Goal: Transaction & Acquisition: Purchase product/service

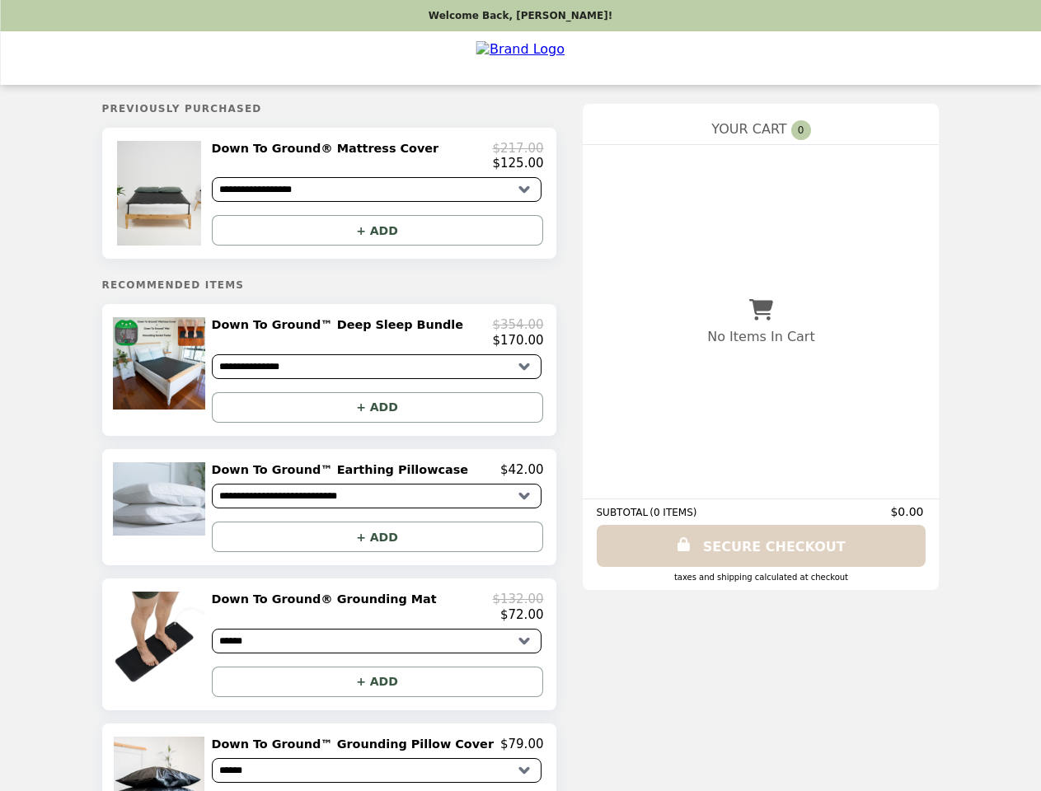
click at [191, 196] on img at bounding box center [161, 193] width 88 height 105
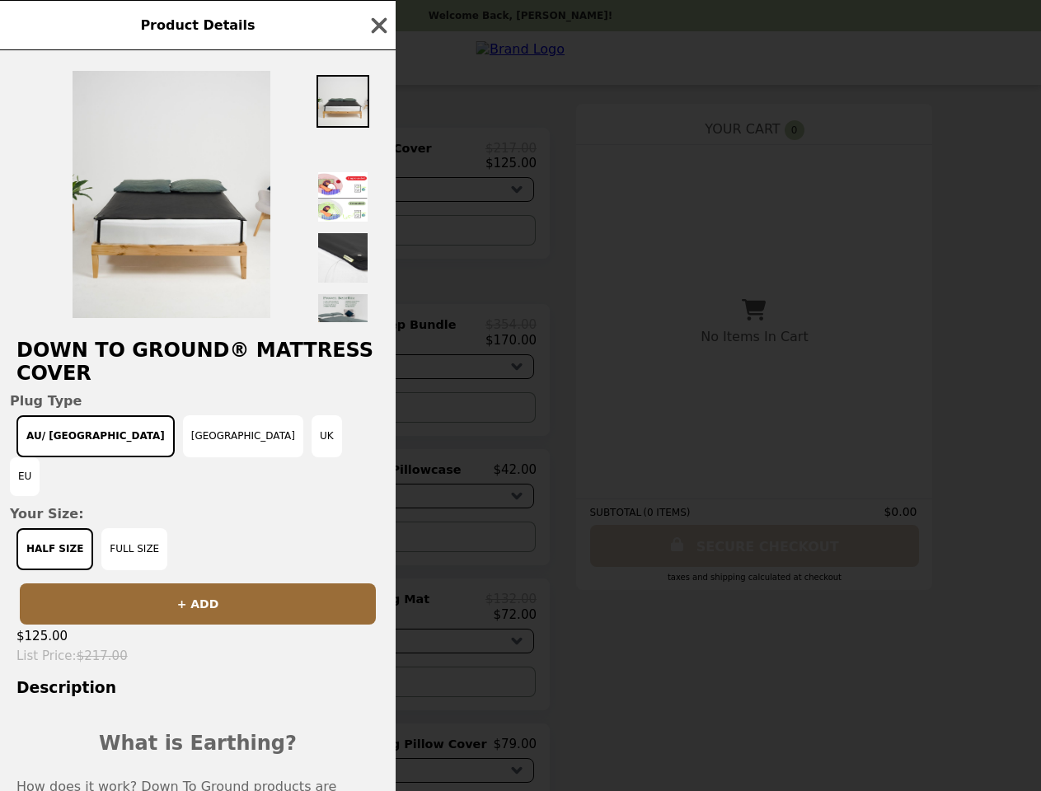
click at [378, 159] on div "Product Details Down To Ground® Mattress Cover Plug Type AU/ [GEOGRAPHIC_DATA] …" at bounding box center [520, 395] width 1041 height 791
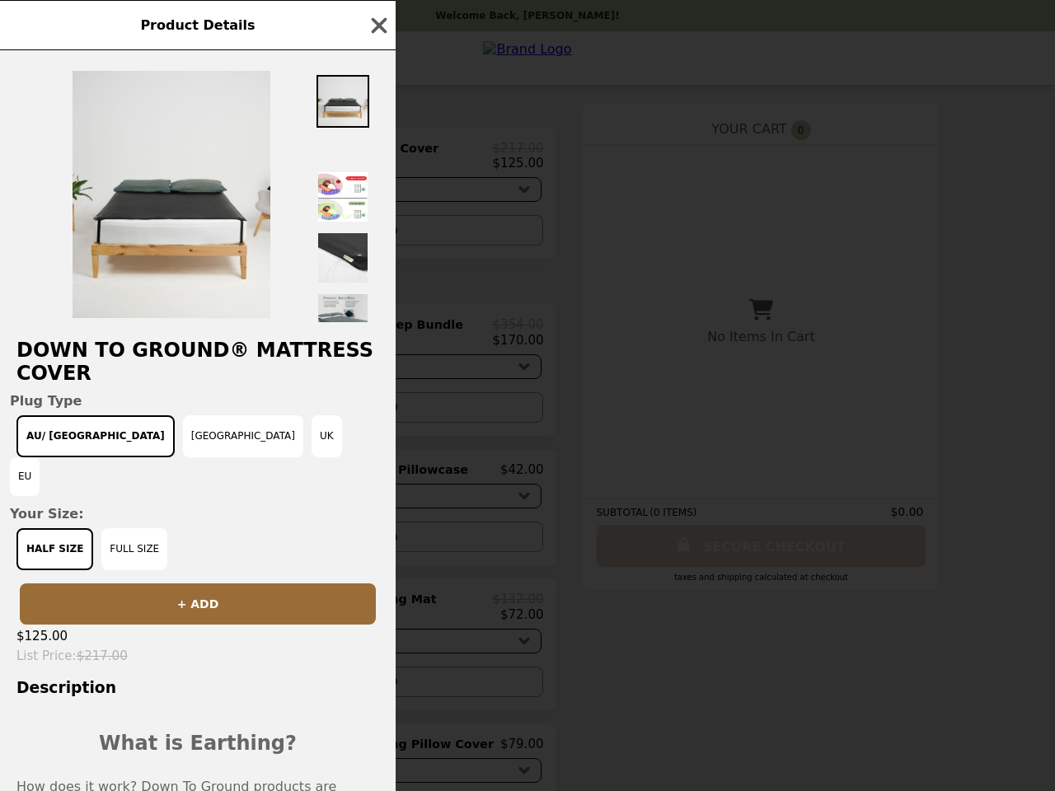
click at [378, 235] on div at bounding box center [198, 186] width 396 height 272
click at [191, 378] on div "Product Details Down To Ground® Mattress Cover Plug Type AU/ [GEOGRAPHIC_DATA] …" at bounding box center [527, 395] width 1055 height 791
click at [378, 340] on h2 "Down To Ground® Mattress Cover" at bounding box center [198, 362] width 396 height 46
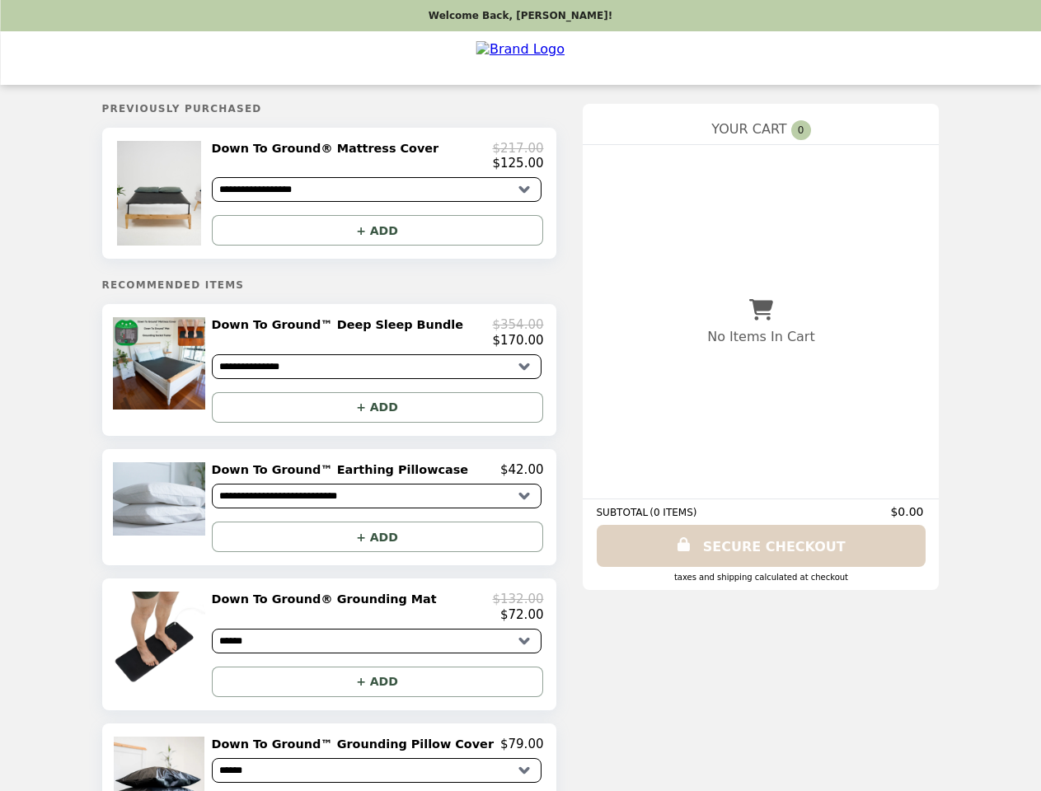
click at [378, 416] on button "+ ADD" at bounding box center [377, 407] width 331 height 31
click at [191, 517] on img at bounding box center [161, 499] width 96 height 74
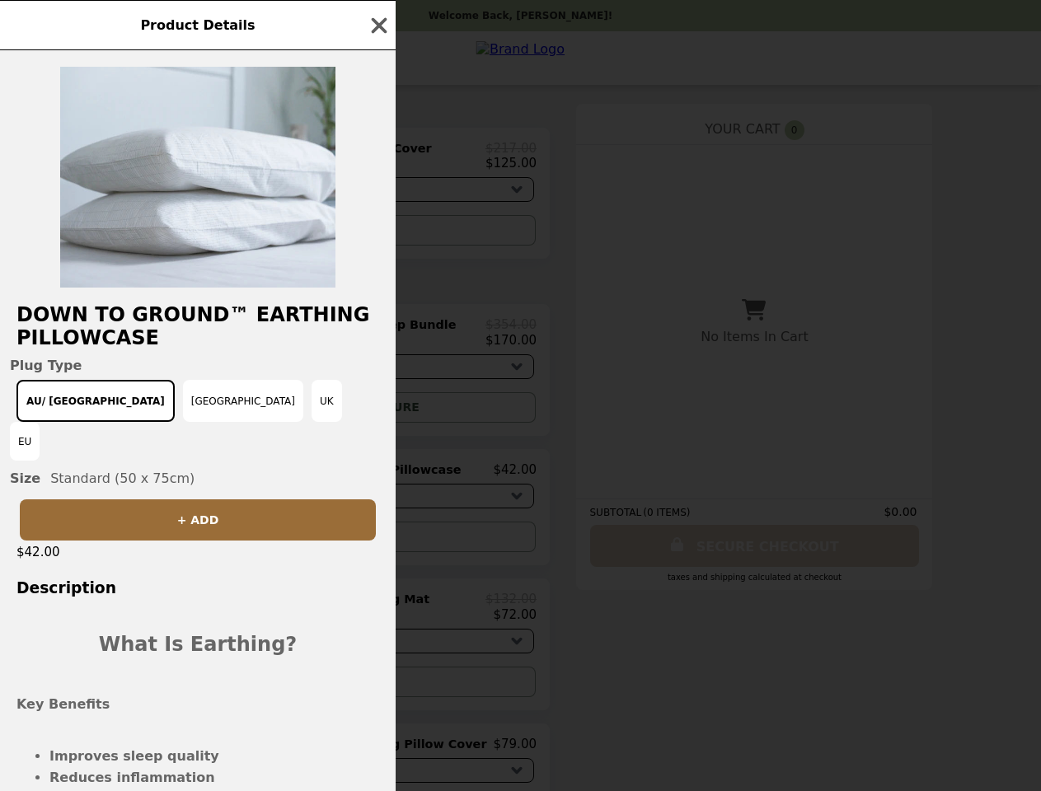
click at [378, 480] on div "Product Details Down To Ground™ Earthing Pillowcase Plug Type AU/ [GEOGRAPHIC_D…" at bounding box center [520, 395] width 1041 height 791
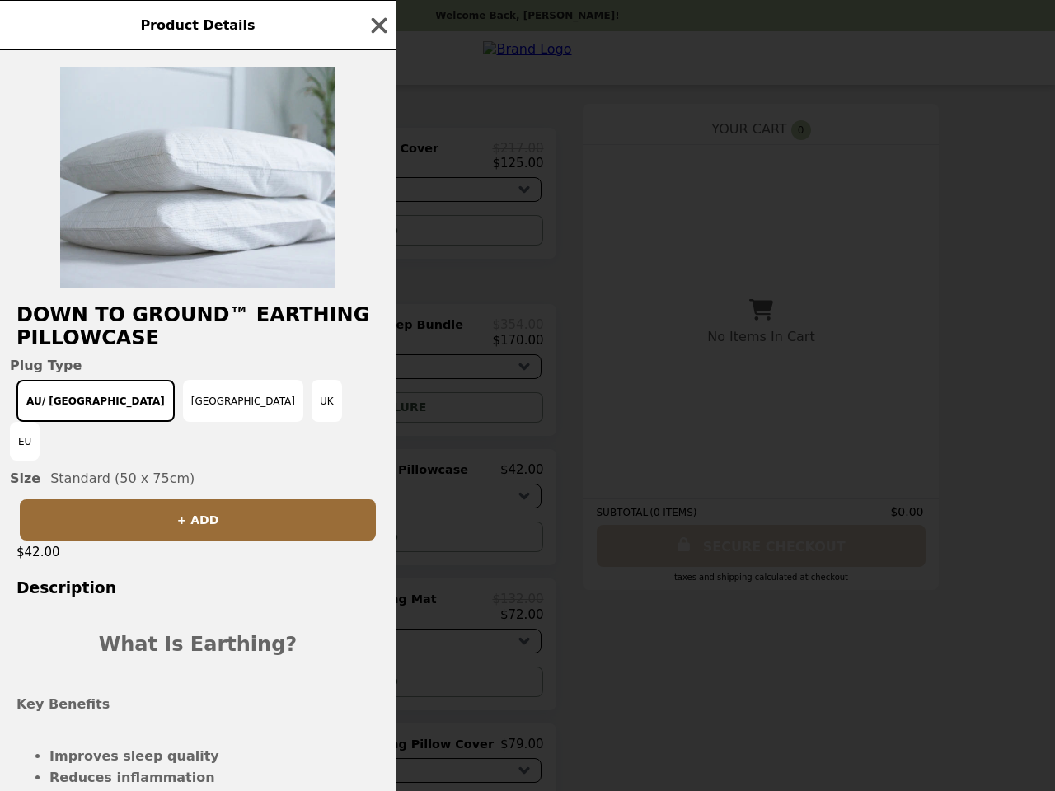
click at [378, 547] on div "Down To Ground™ Earthing Pillowcase Plug Type AU/ [GEOGRAPHIC_DATA] [GEOGRAPHIC…" at bounding box center [198, 420] width 396 height 741
click at [191, 656] on div "Product Details Down To Ground™ Earthing Pillowcase Plug Type AU/ [GEOGRAPHIC_D…" at bounding box center [527, 395] width 1055 height 791
